Goal: Task Accomplishment & Management: Manage account settings

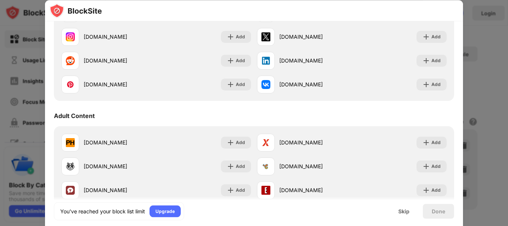
scroll to position [330, 0]
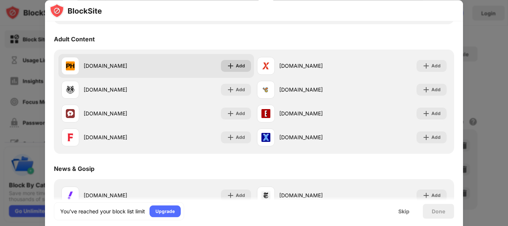
click at [236, 69] on div "Add" at bounding box center [240, 65] width 9 height 7
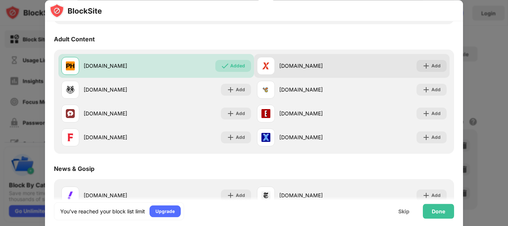
scroll to position [341, 0]
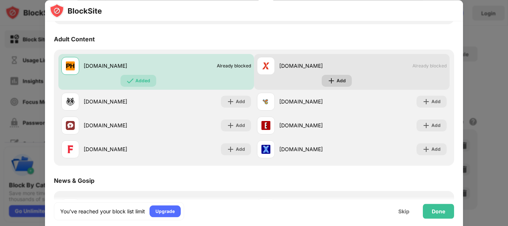
click at [331, 80] on div "Add" at bounding box center [336, 81] width 30 height 12
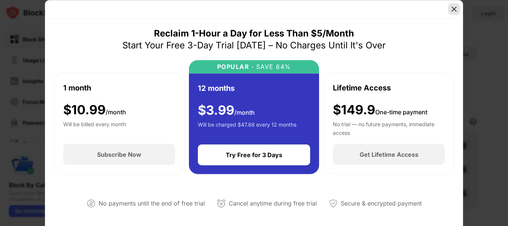
click at [456, 13] on div at bounding box center [454, 9] width 12 height 12
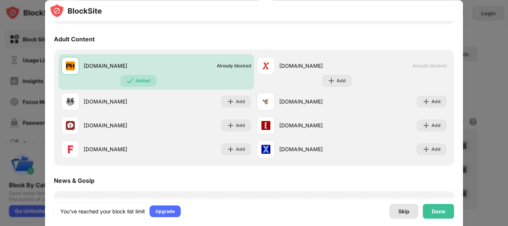
click at [407, 211] on div "Skip" at bounding box center [403, 211] width 11 height 6
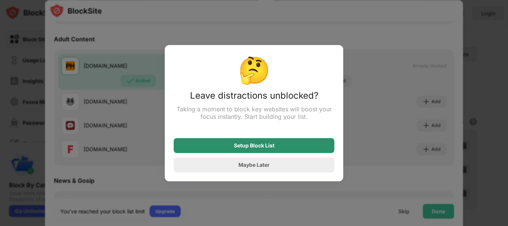
click at [294, 152] on div "Setup Block List" at bounding box center [254, 145] width 161 height 15
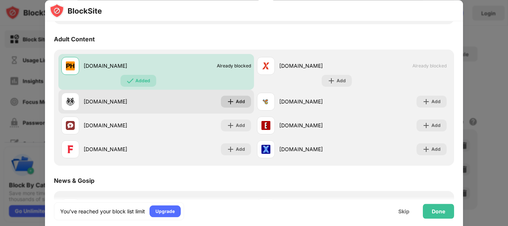
click at [231, 101] on img at bounding box center [230, 101] width 7 height 7
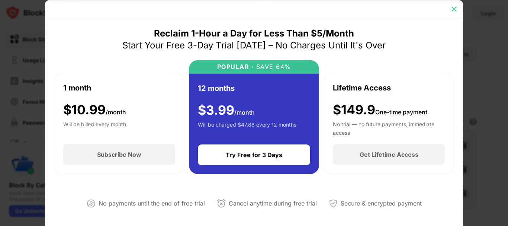
click at [454, 10] on img at bounding box center [453, 8] width 7 height 7
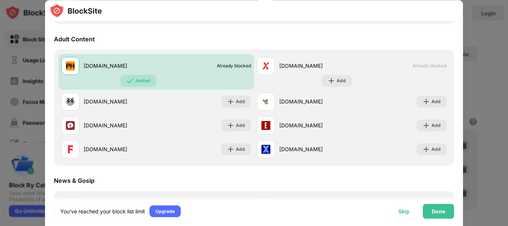
click at [404, 209] on div "Skip" at bounding box center [403, 211] width 11 height 6
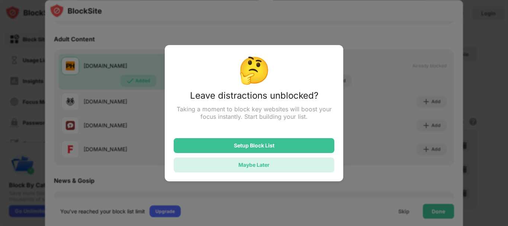
click at [268, 163] on div "Maybe Later" at bounding box center [253, 164] width 31 height 6
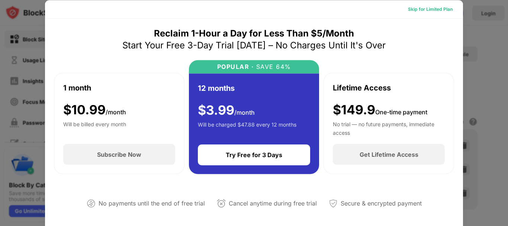
click at [428, 10] on div "Skip for Limited Plan" at bounding box center [430, 8] width 45 height 7
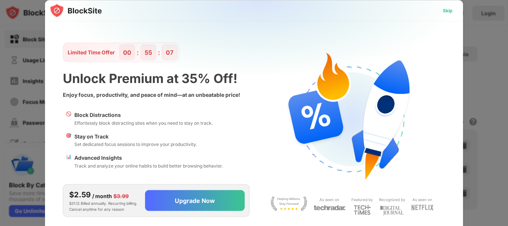
click at [447, 12] on div "Skip" at bounding box center [448, 10] width 10 height 7
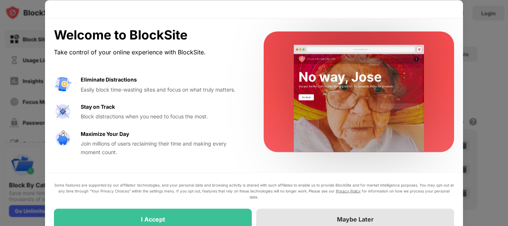
click at [324, 217] on div "Maybe Later" at bounding box center [355, 218] width 198 height 21
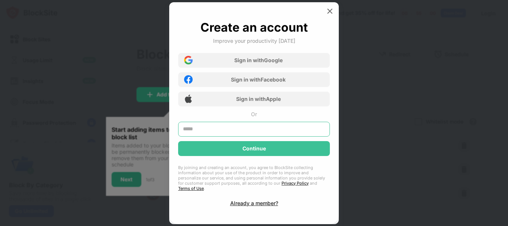
click at [250, 126] on input "text" at bounding box center [254, 128] width 152 height 15
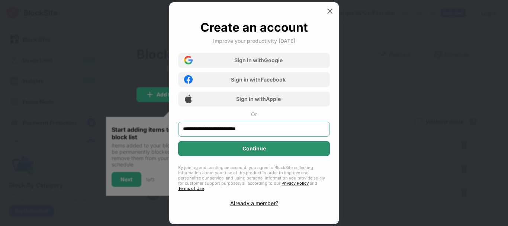
type input "**********"
click at [259, 151] on div "Continue" at bounding box center [253, 148] width 23 height 6
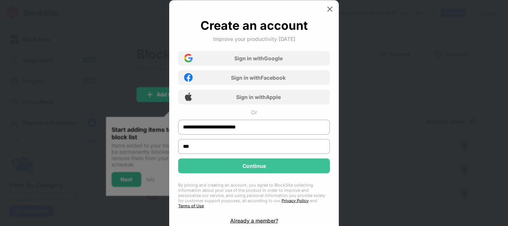
type input "***"
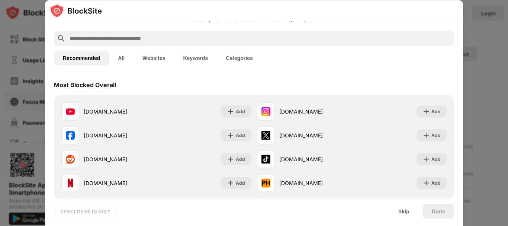
scroll to position [67, 0]
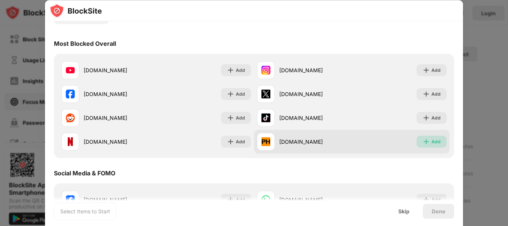
click at [422, 143] on img at bounding box center [425, 140] width 7 height 7
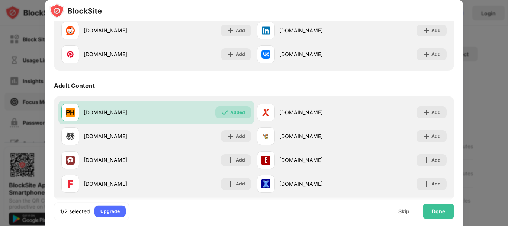
scroll to position [343, 0]
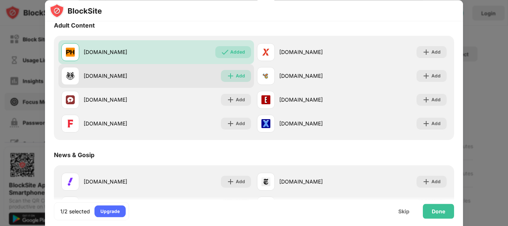
click at [242, 76] on div "Add" at bounding box center [236, 76] width 30 height 12
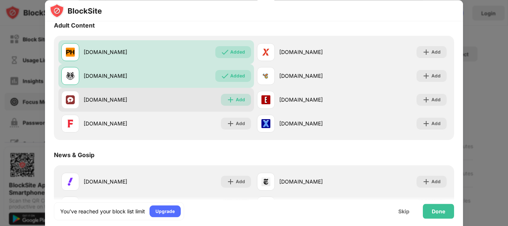
click at [236, 99] on div "Add" at bounding box center [240, 99] width 9 height 7
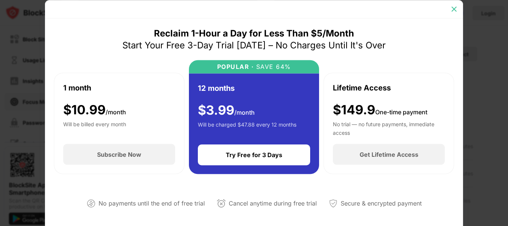
click at [453, 12] on img at bounding box center [453, 8] width 7 height 7
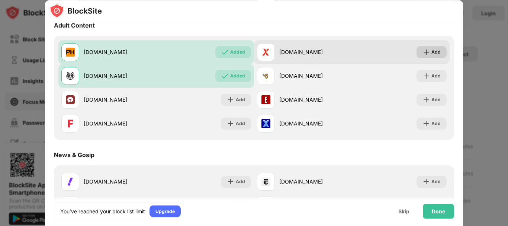
click at [427, 48] on div "Add" at bounding box center [431, 52] width 30 height 12
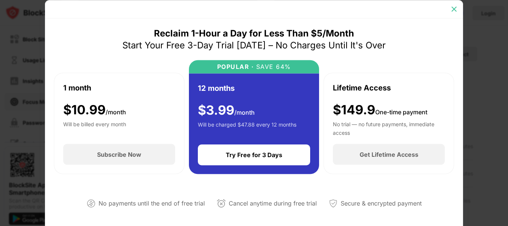
click at [449, 10] on div at bounding box center [454, 9] width 12 height 12
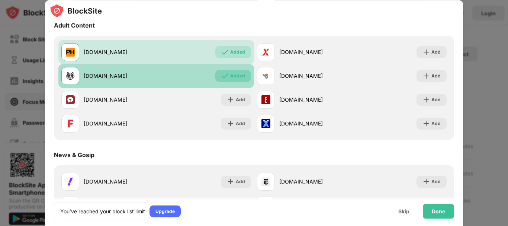
click at [223, 73] on img at bounding box center [224, 75] width 7 height 7
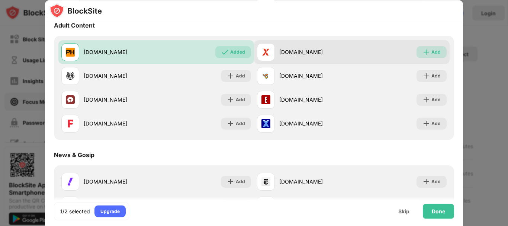
click at [417, 51] on div "Add" at bounding box center [431, 52] width 30 height 12
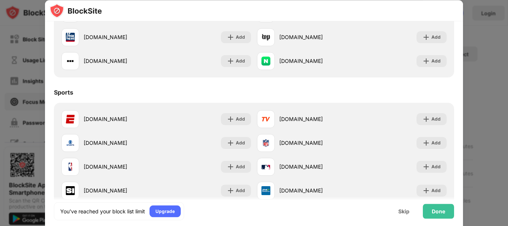
scroll to position [538, 0]
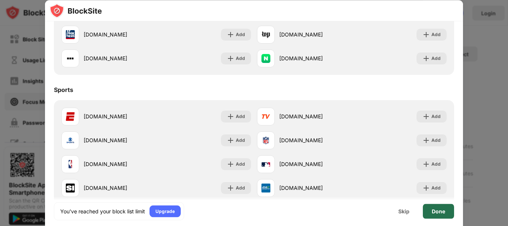
click at [439, 212] on div "Done" at bounding box center [437, 211] width 13 height 6
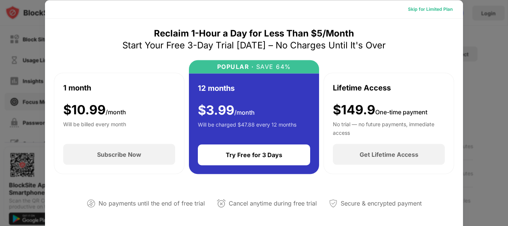
click at [421, 9] on div "Skip for Limited Plan" at bounding box center [430, 8] width 45 height 7
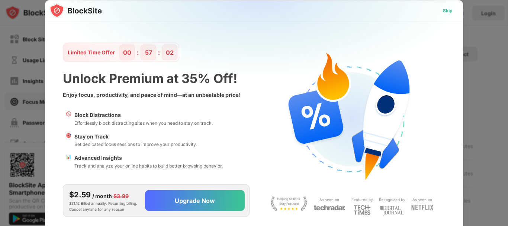
click at [445, 10] on div "Skip" at bounding box center [448, 10] width 10 height 7
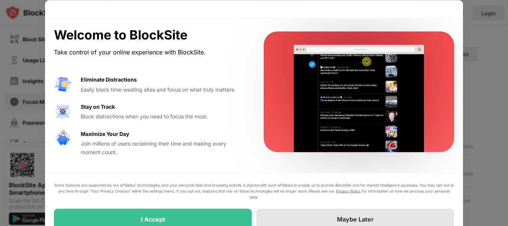
click at [316, 214] on div "Maybe Later" at bounding box center [355, 218] width 198 height 21
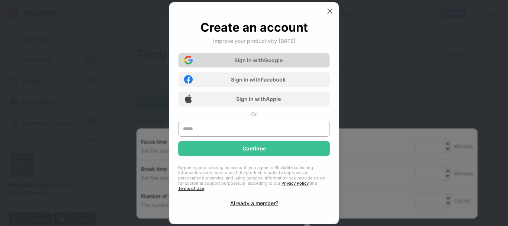
click at [268, 57] on div "Sign in with Google" at bounding box center [254, 60] width 152 height 15
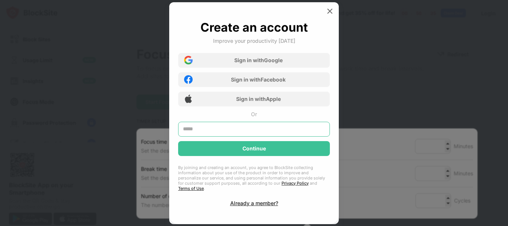
click at [230, 131] on input "text" at bounding box center [254, 128] width 152 height 15
click at [230, 131] on input "*" at bounding box center [254, 128] width 152 height 15
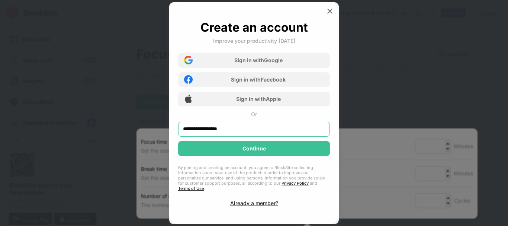
type input "**********"
